Goal: Find specific page/section: Find specific page/section

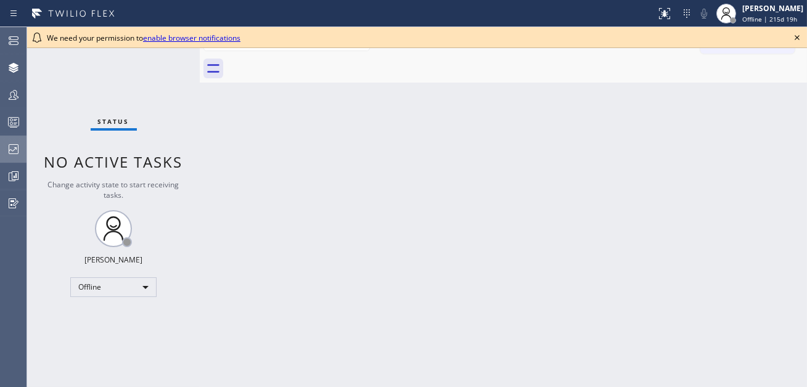
click at [20, 152] on icon at bounding box center [13, 149] width 15 height 15
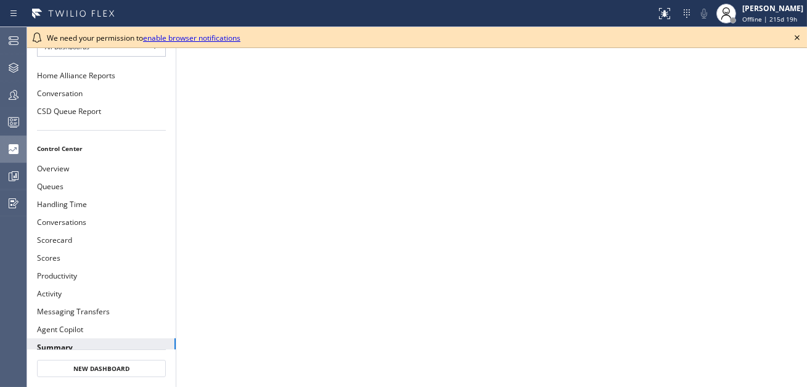
click at [801, 37] on icon at bounding box center [796, 37] width 15 height 15
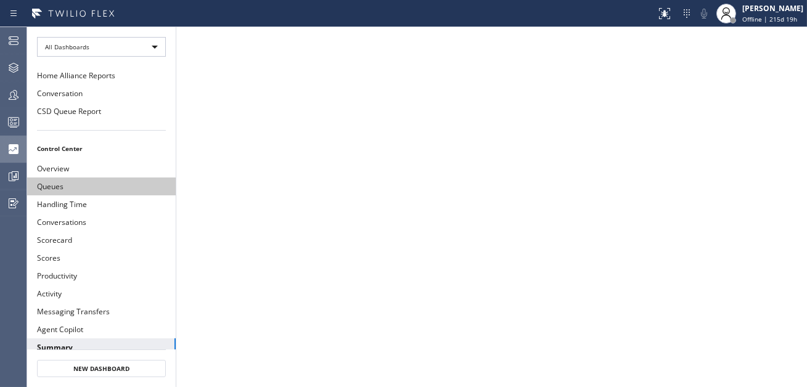
click at [65, 180] on button "Queues" at bounding box center [101, 186] width 149 height 18
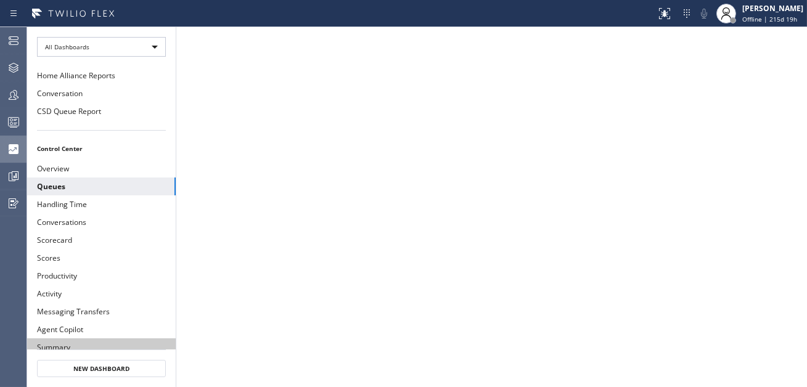
click at [64, 343] on button "Summary" at bounding box center [101, 347] width 149 height 18
